Goal: Entertainment & Leisure: Consume media (video, audio)

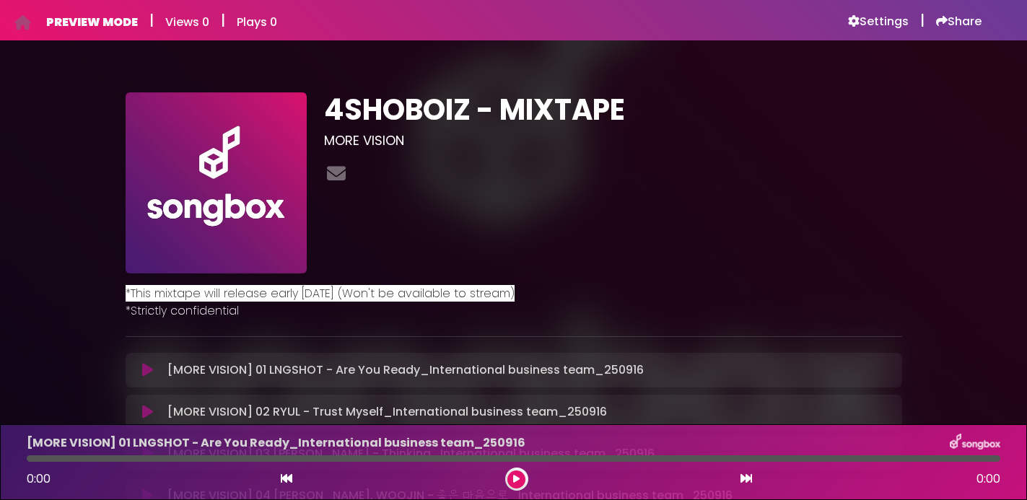
click at [439, 300] on span "*This mixtape will release early November 2025 (Won't be available to stream)" at bounding box center [320, 293] width 389 height 17
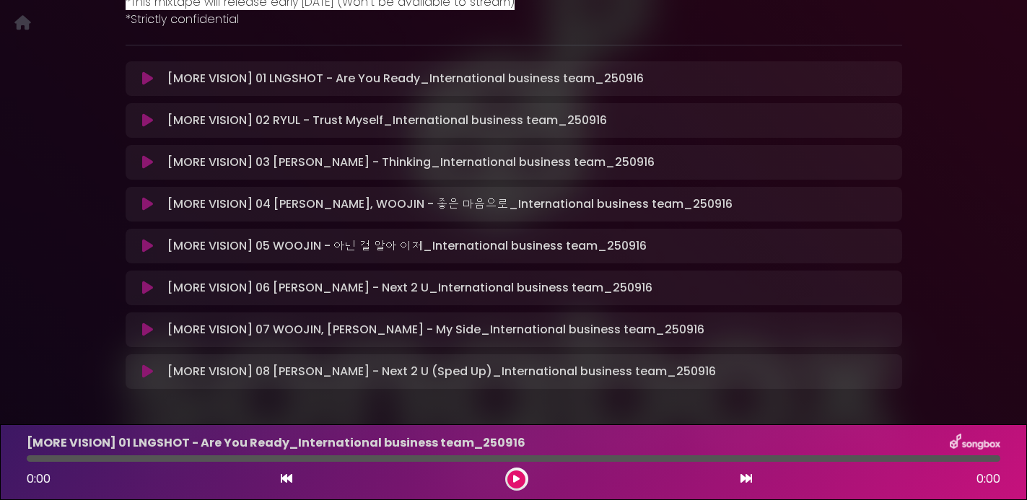
scroll to position [348, 0]
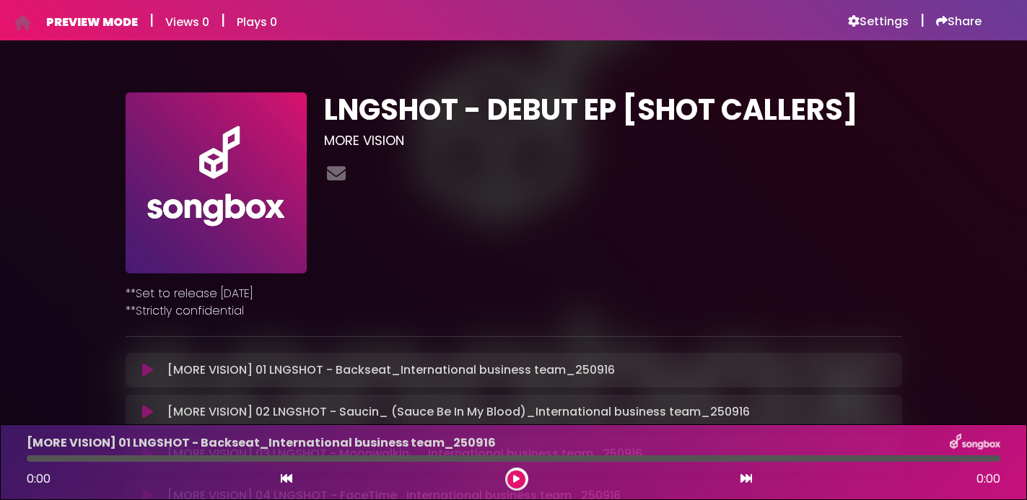
scroll to position [222, 0]
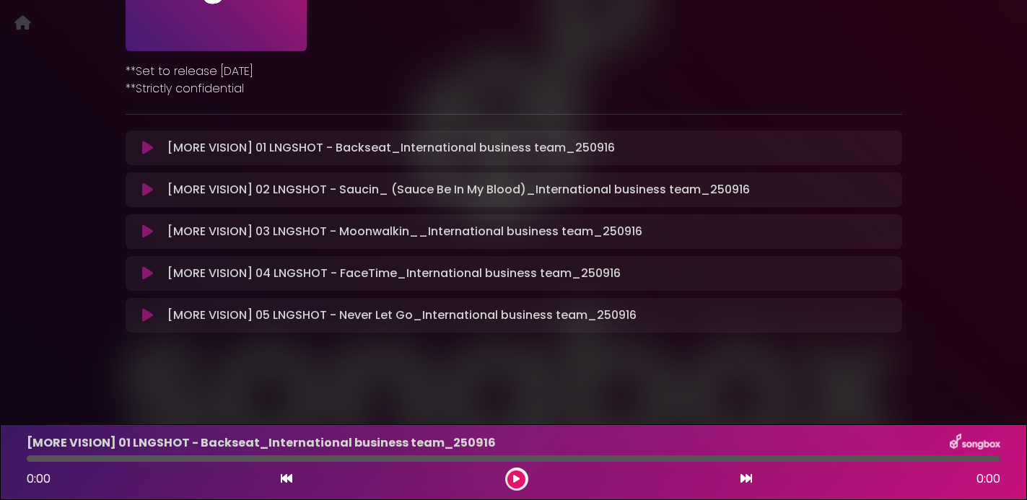
click at [149, 154] on icon at bounding box center [147, 148] width 11 height 14
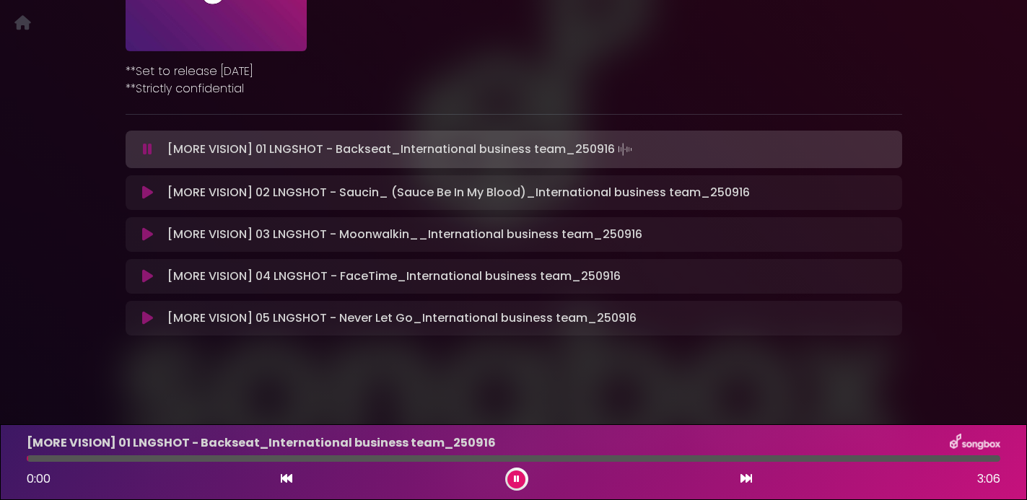
click at [147, 149] on icon at bounding box center [147, 149] width 9 height 14
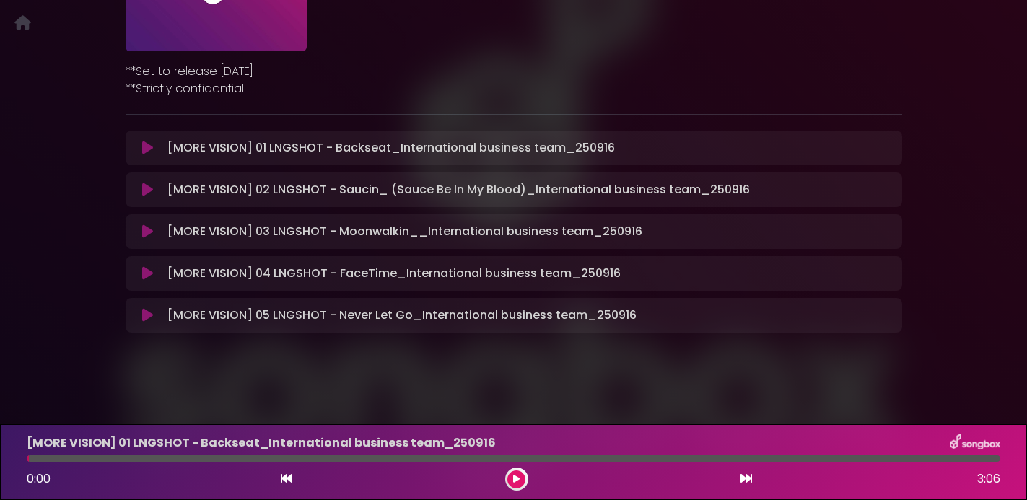
click at [147, 149] on icon at bounding box center [147, 148] width 11 height 14
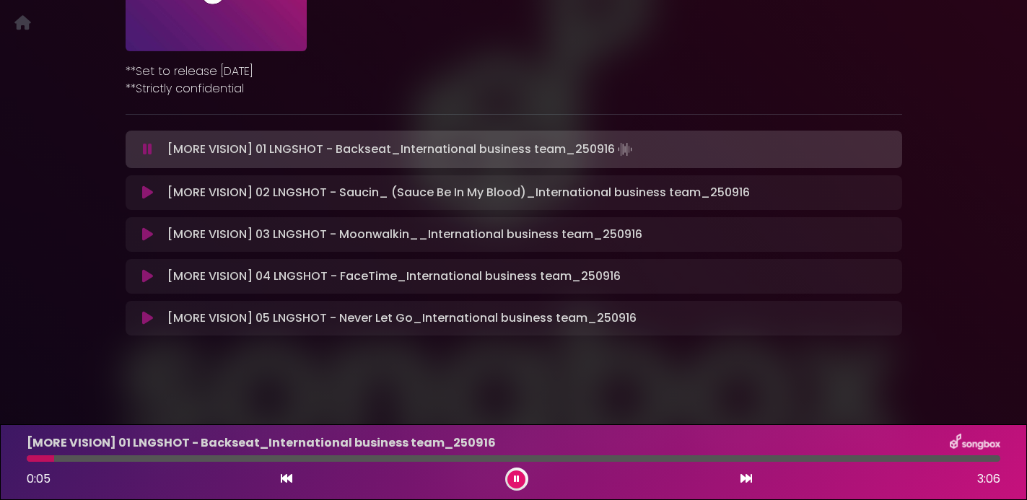
click at [147, 463] on div "[MORE VISION] 01 LNGSHOT - Backseat_International business team_250916 0:05 3:06" at bounding box center [513, 462] width 991 height 57
click at [141, 457] on div at bounding box center [514, 458] width 974 height 6
click at [292, 460] on div at bounding box center [514, 458] width 974 height 6
click at [363, 463] on div "[MORE VISION] 01 LNGSHOT - Backseat_International business team_250916 0:52 3:06" at bounding box center [513, 462] width 991 height 57
click at [384, 457] on div at bounding box center [514, 458] width 974 height 6
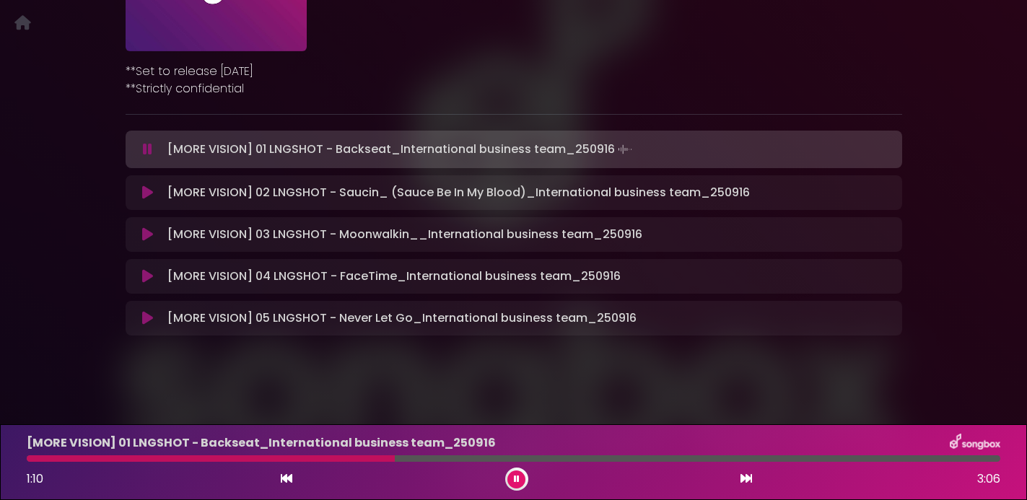
click at [147, 193] on icon at bounding box center [147, 192] width 11 height 14
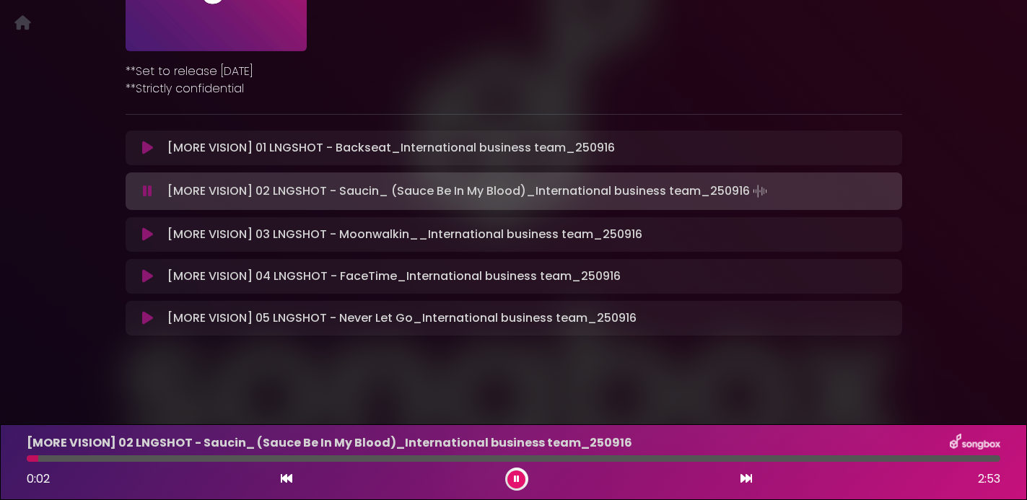
click at [152, 149] on icon at bounding box center [147, 148] width 11 height 14
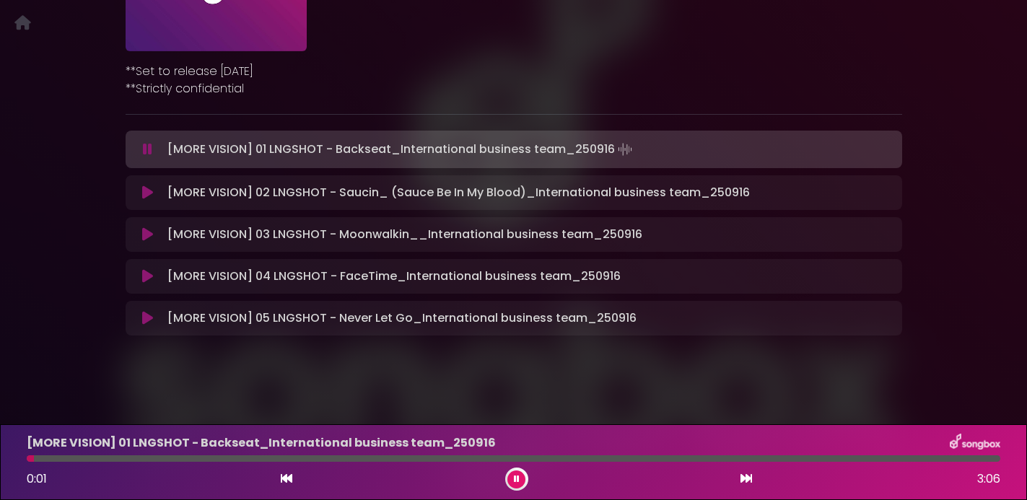
click at [261, 461] on div at bounding box center [514, 458] width 974 height 6
click at [651, 455] on div at bounding box center [514, 458] width 974 height 6
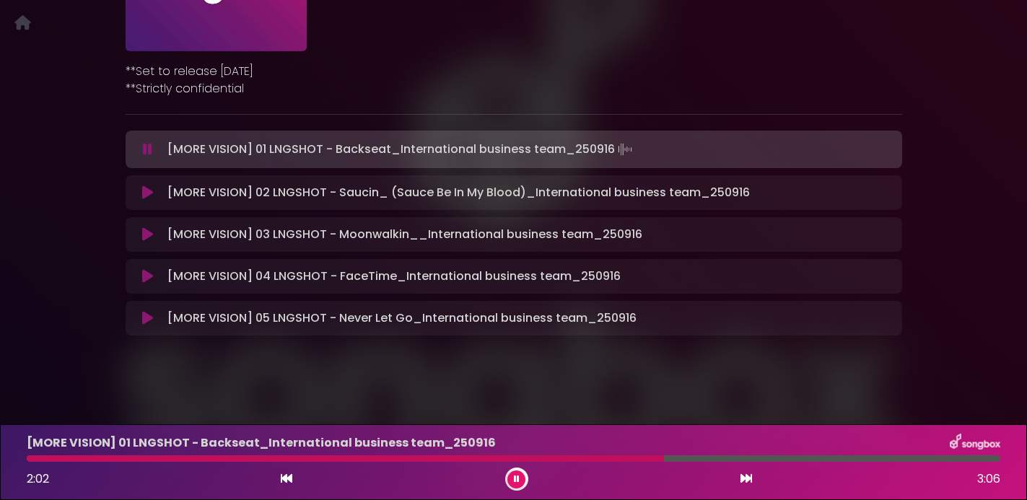
click at [147, 319] on icon at bounding box center [147, 318] width 11 height 14
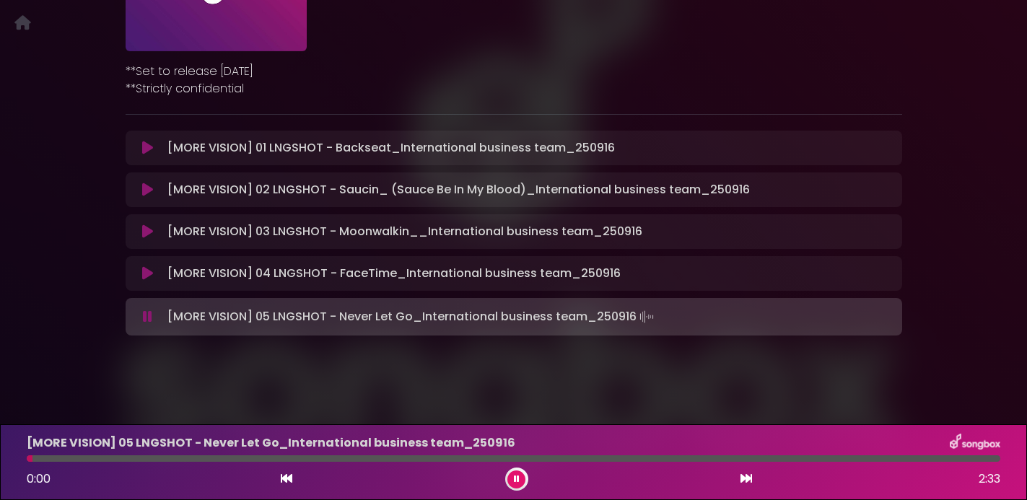
click at [151, 455] on div at bounding box center [514, 458] width 974 height 6
click at [368, 458] on div at bounding box center [514, 458] width 974 height 6
click at [600, 458] on div at bounding box center [514, 458] width 974 height 6
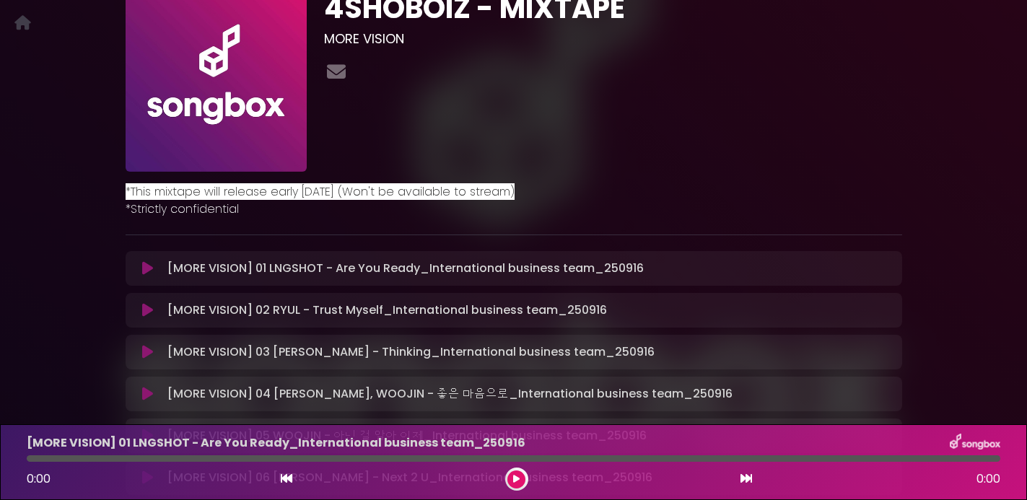
scroll to position [109, 0]
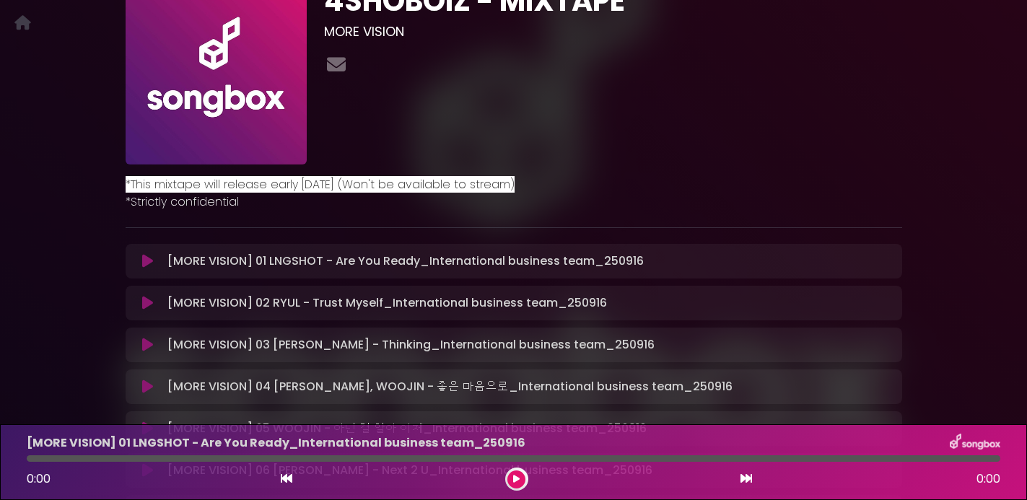
click at [142, 263] on icon at bounding box center [147, 261] width 11 height 14
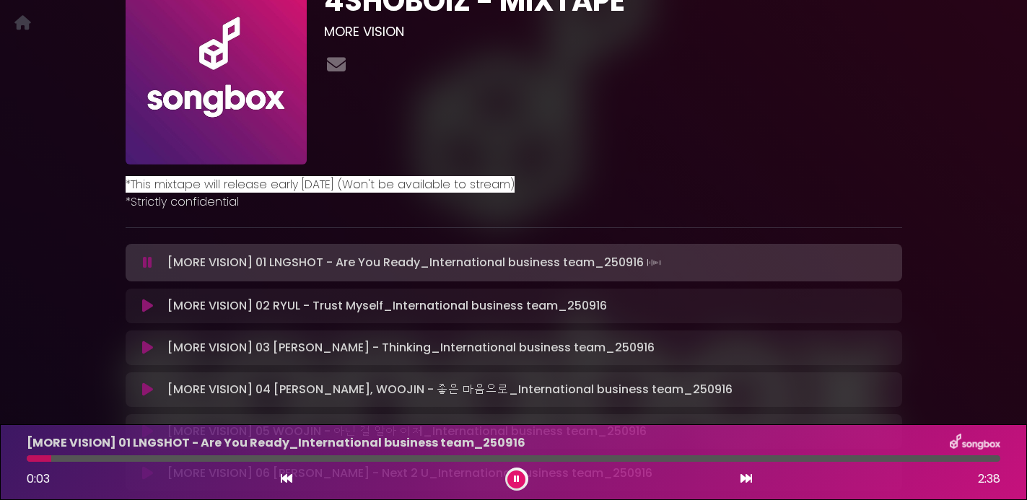
click at [97, 460] on div at bounding box center [514, 458] width 974 height 6
click at [189, 458] on div at bounding box center [514, 458] width 974 height 6
click at [331, 460] on div at bounding box center [514, 458] width 974 height 6
click at [152, 309] on icon at bounding box center [147, 306] width 11 height 14
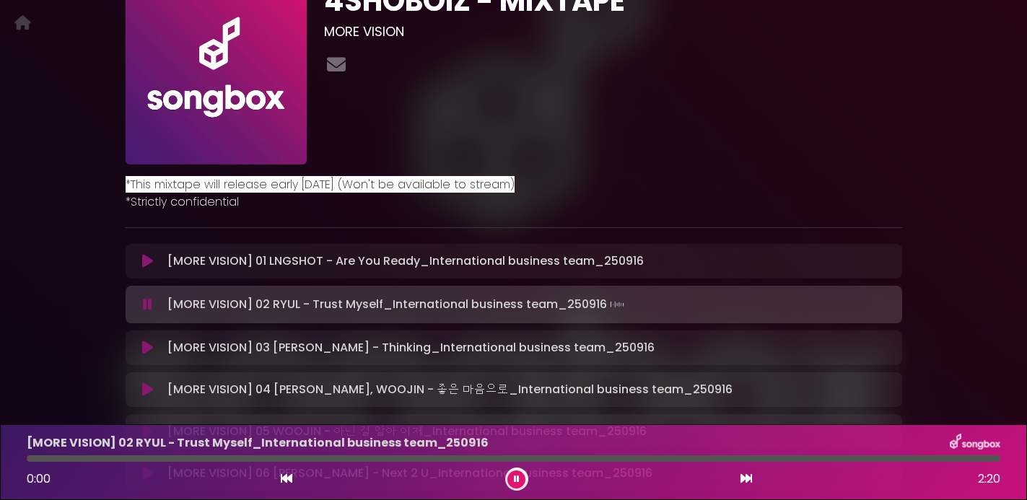
click at [149, 304] on icon at bounding box center [147, 304] width 9 height 14
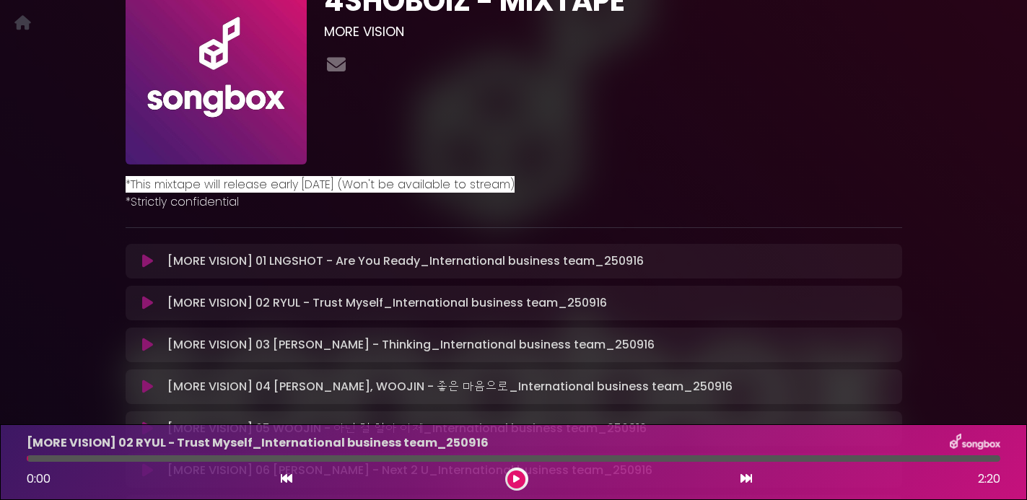
click at [149, 304] on icon at bounding box center [147, 303] width 11 height 14
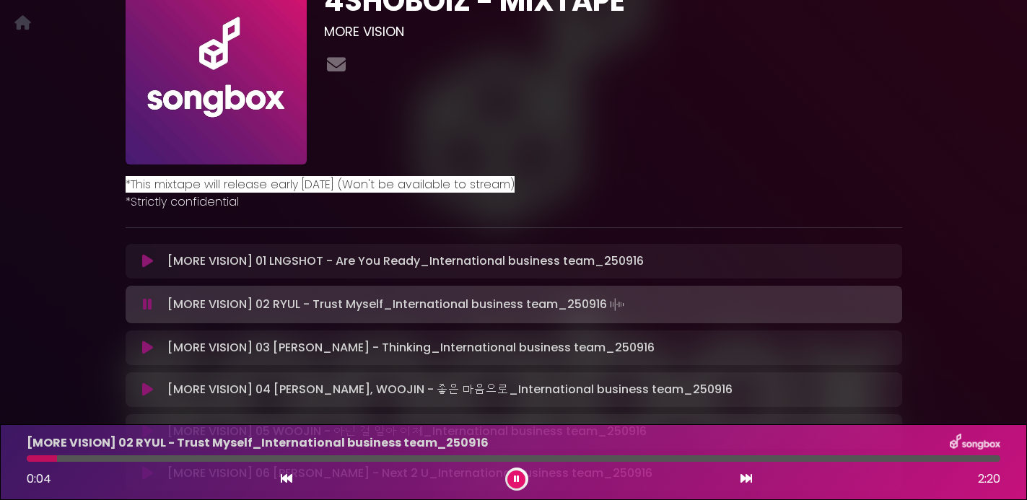
click at [164, 458] on div at bounding box center [514, 458] width 974 height 6
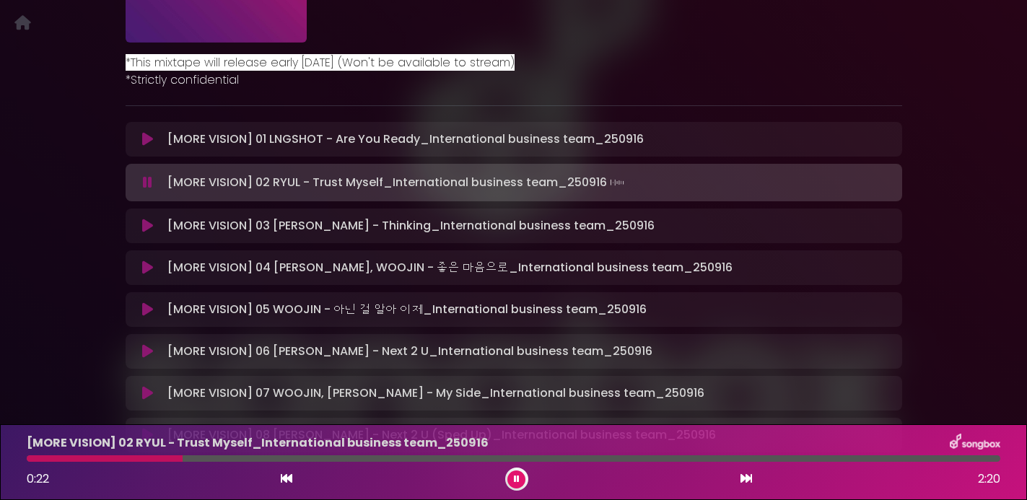
click at [147, 227] on icon at bounding box center [147, 226] width 11 height 14
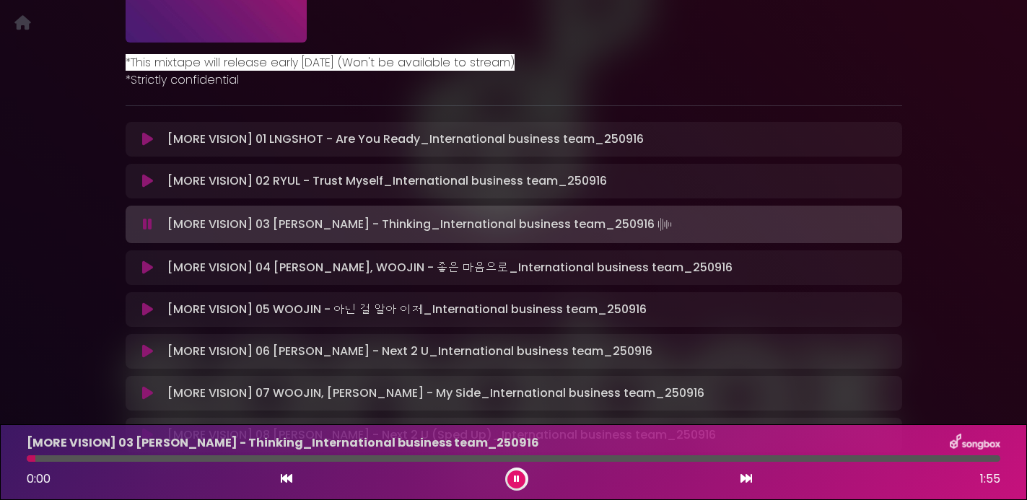
click at [191, 456] on div at bounding box center [514, 458] width 974 height 6
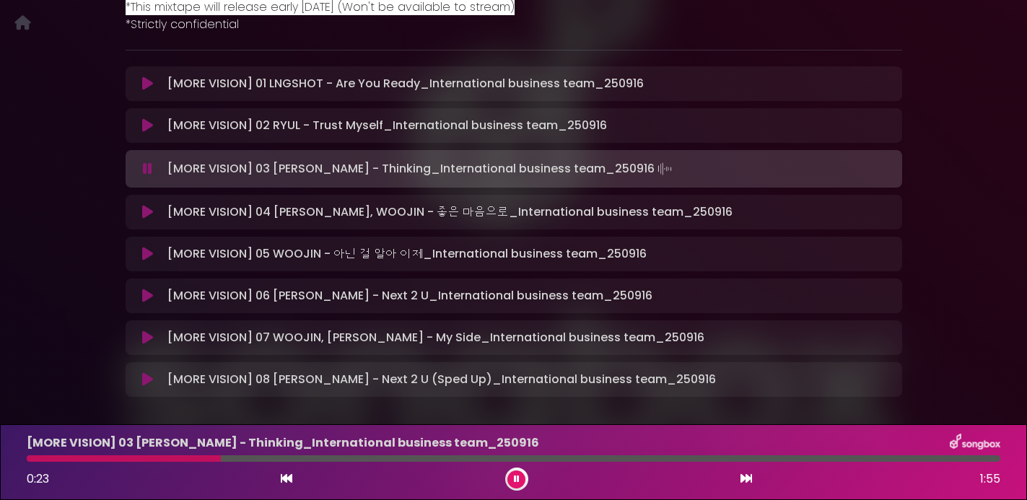
scroll to position [289, 0]
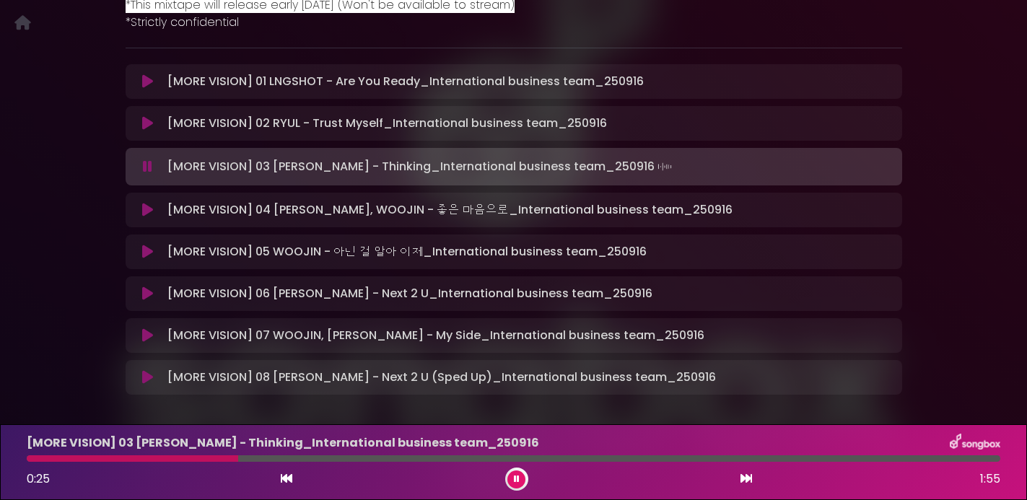
click at [147, 213] on icon at bounding box center [147, 210] width 11 height 14
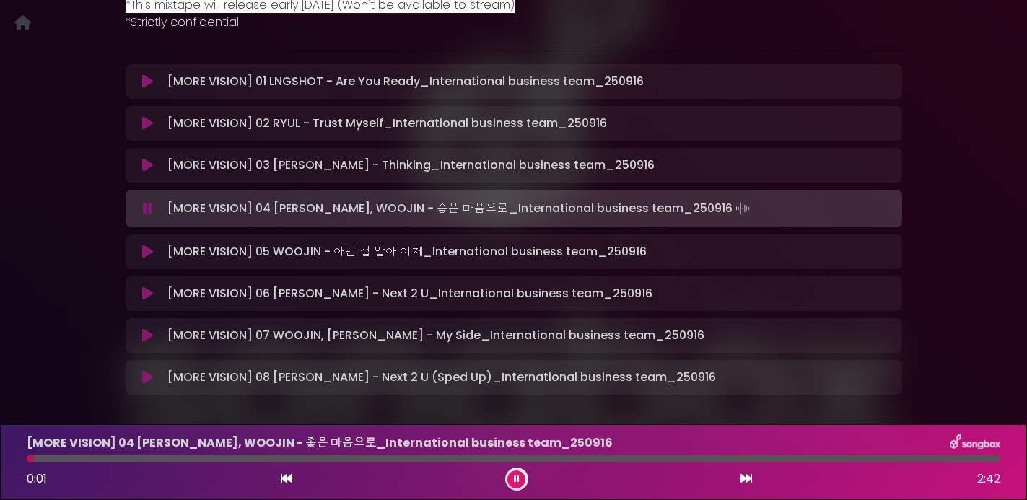
click at [165, 460] on div at bounding box center [514, 458] width 974 height 6
click at [332, 455] on div at bounding box center [514, 458] width 974 height 6
click at [149, 253] on icon at bounding box center [147, 252] width 11 height 14
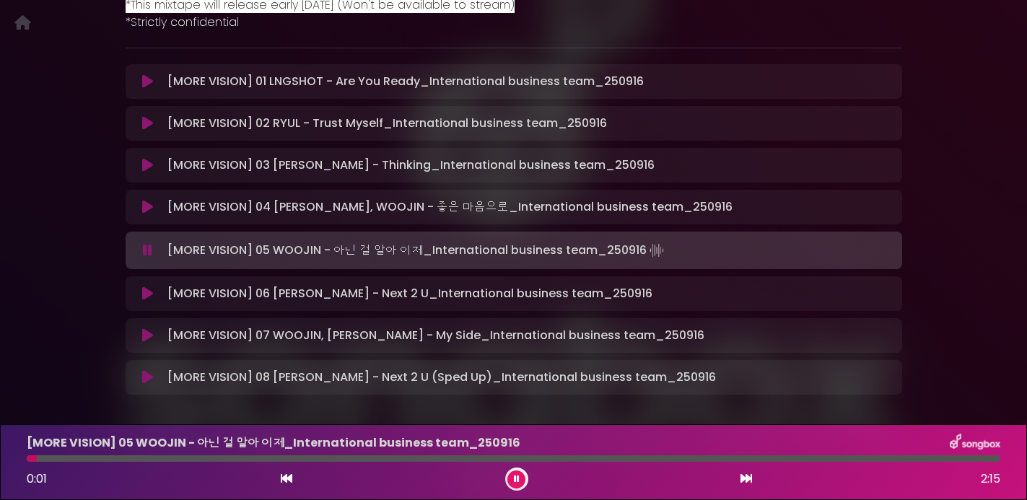
click at [183, 460] on div at bounding box center [514, 458] width 974 height 6
click at [352, 454] on div "[MORE VISION] 05 WOOJIN - 아닌 걸 알아 이제_International business team_2509…" at bounding box center [513, 462] width 991 height 57
click at [372, 457] on div at bounding box center [514, 458] width 974 height 6
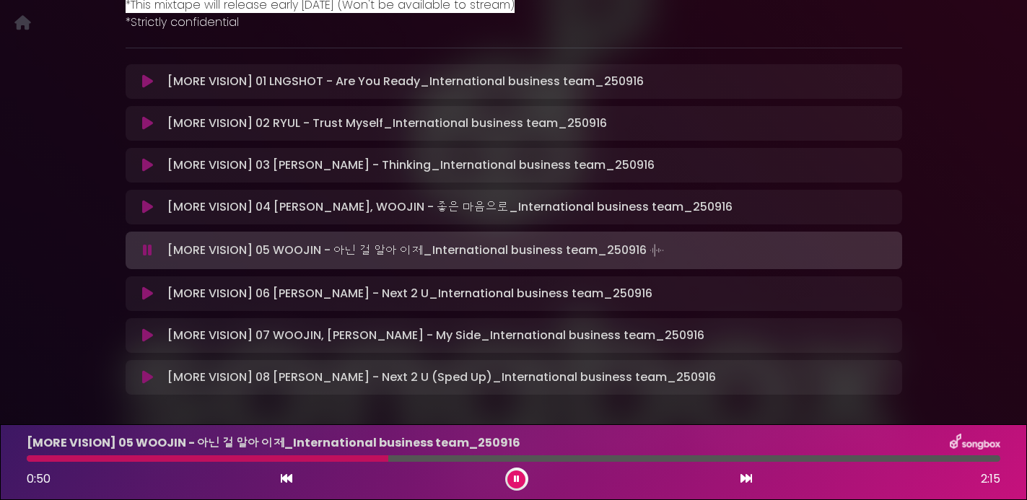
click at [574, 458] on div at bounding box center [514, 458] width 974 height 6
click at [134, 384] on button at bounding box center [148, 377] width 28 height 14
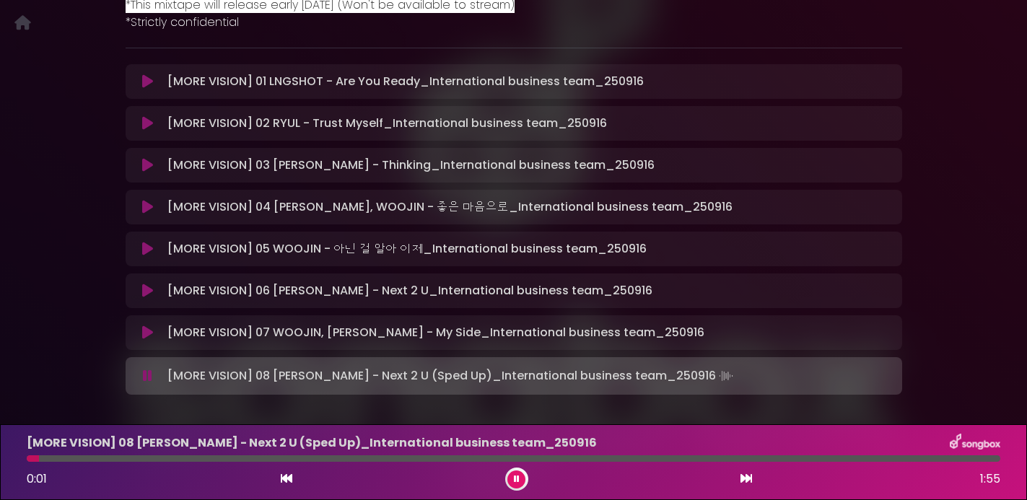
click at [152, 455] on div at bounding box center [514, 458] width 974 height 6
click at [319, 458] on div at bounding box center [514, 458] width 974 height 6
click at [147, 335] on icon at bounding box center [147, 332] width 11 height 14
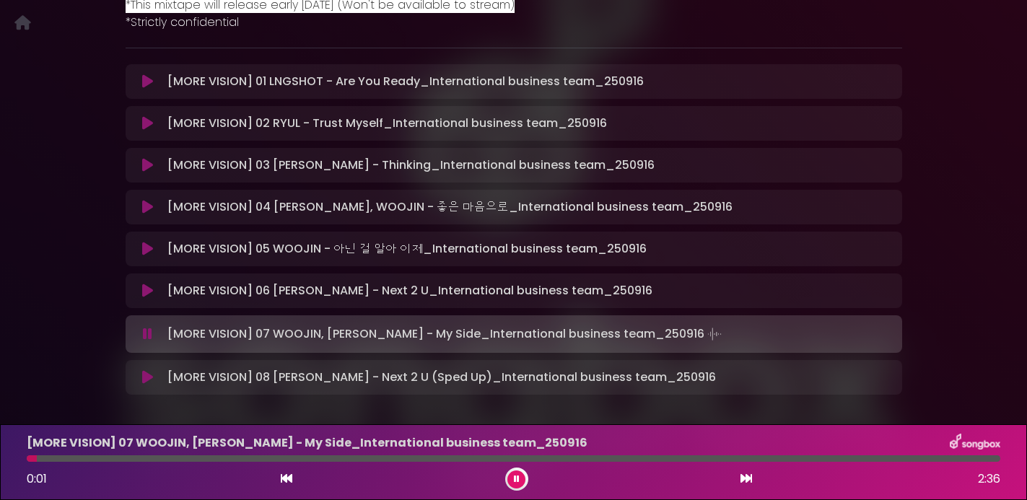
click at [207, 460] on div at bounding box center [514, 458] width 974 height 6
click at [378, 463] on div "[MORE VISION] 07 WOOJIN, LOUIS - My Side_International business team_250916 0:3…" at bounding box center [513, 462] width 991 height 57
click at [369, 458] on div at bounding box center [514, 458] width 974 height 6
